Goal: Contribute content: Add original content to the website for others to see

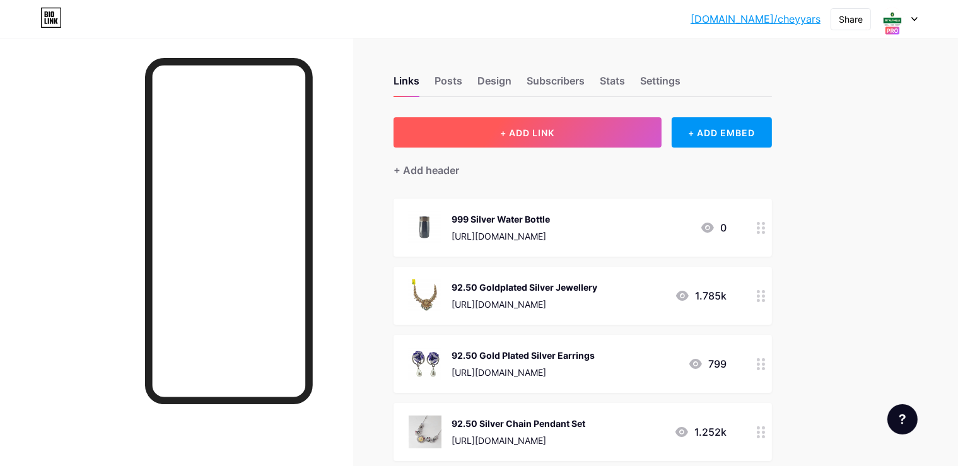
click at [661, 125] on button "+ ADD LINK" at bounding box center [527, 132] width 268 height 30
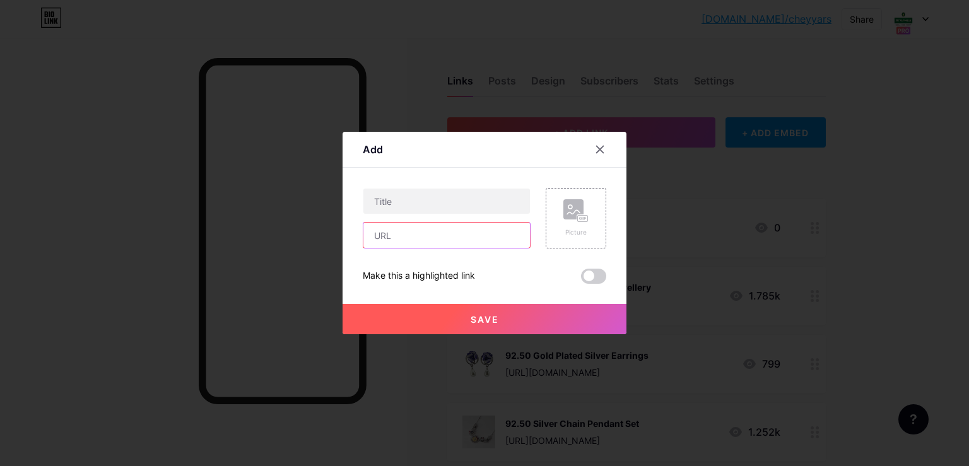
click at [460, 231] on input "text" at bounding box center [446, 235] width 166 height 25
paste input "[URL][DOMAIN_NAME]"
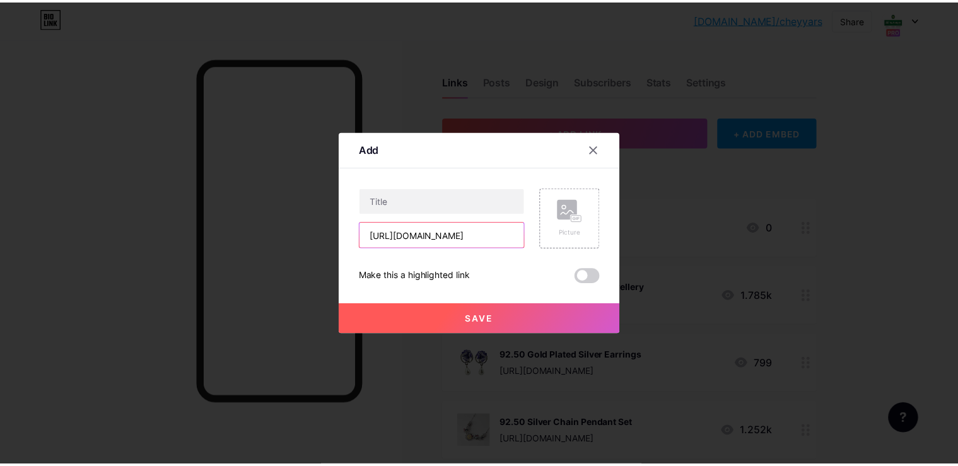
scroll to position [0, 209]
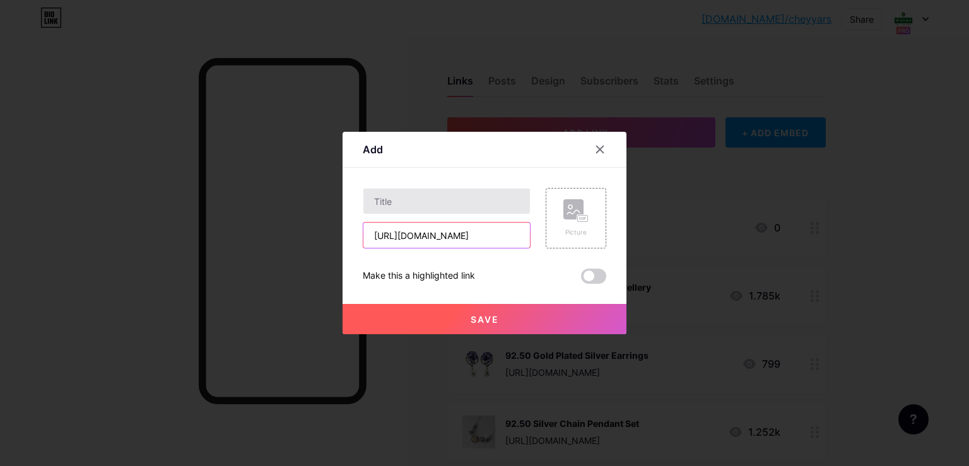
type input "[URL][DOMAIN_NAME]"
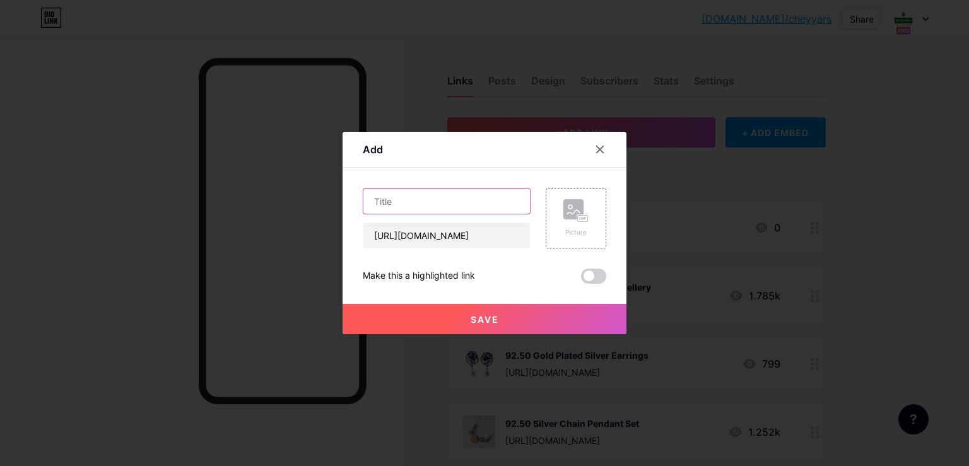
click at [447, 211] on input "text" at bounding box center [446, 201] width 166 height 25
type input "Gold Anklet"
click at [598, 217] on div "Picture" at bounding box center [575, 218] width 61 height 61
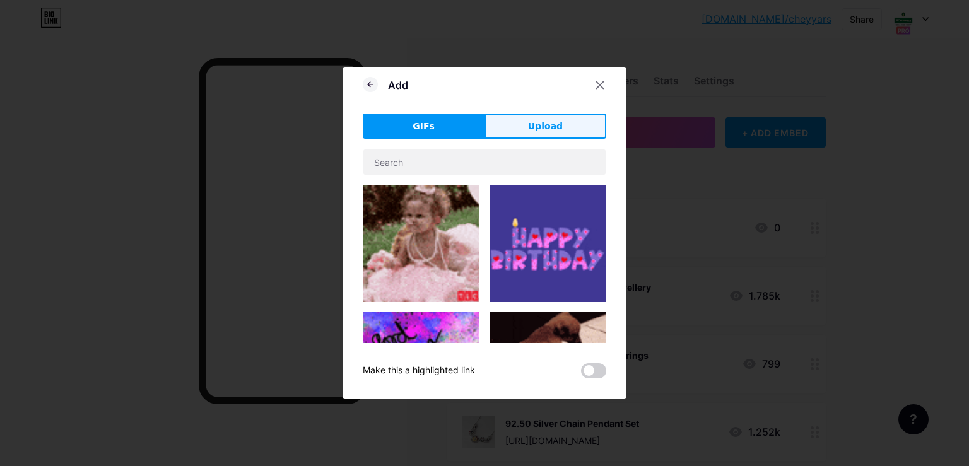
click at [531, 122] on span "Upload" at bounding box center [545, 126] width 35 height 13
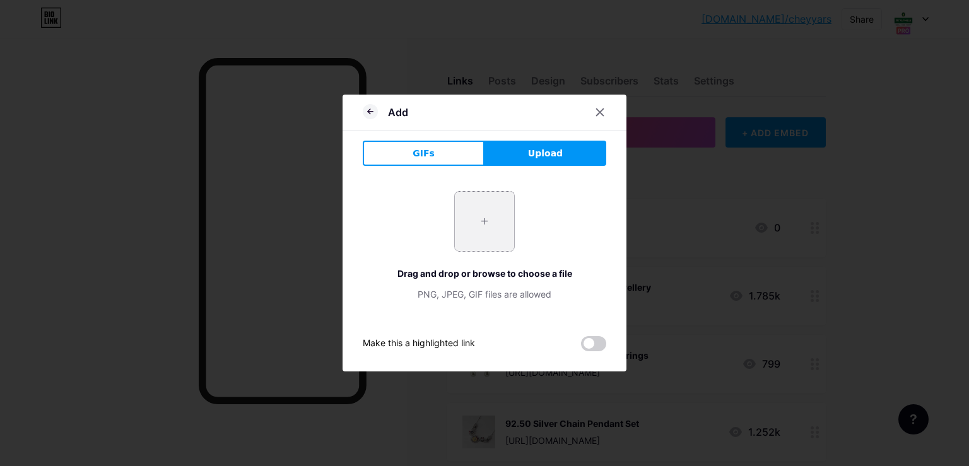
click at [481, 220] on input "file" at bounding box center [484, 221] width 59 height 59
click at [503, 231] on input "file" at bounding box center [484, 221] width 59 height 59
type input "C:\fakepath\-O_fgjLi9HhUSwMUbaVm.jpg"
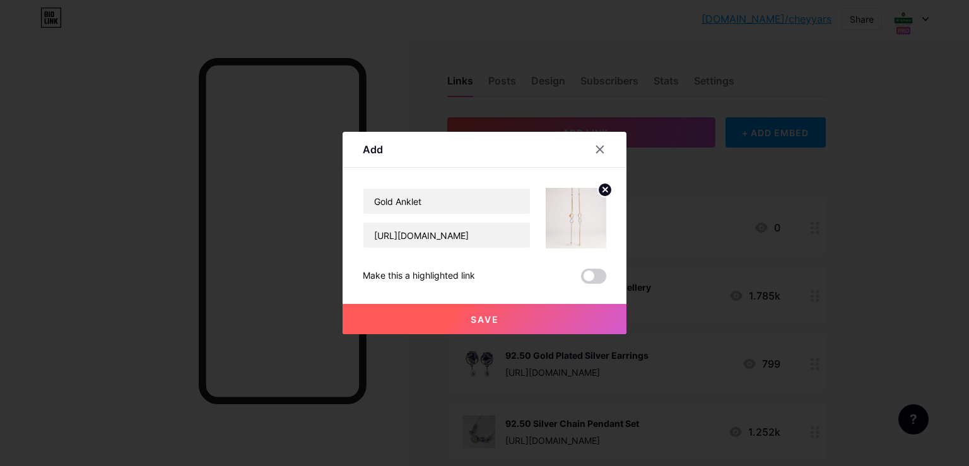
click at [539, 310] on button "Save" at bounding box center [484, 319] width 284 height 30
